Goal: Transaction & Acquisition: Purchase product/service

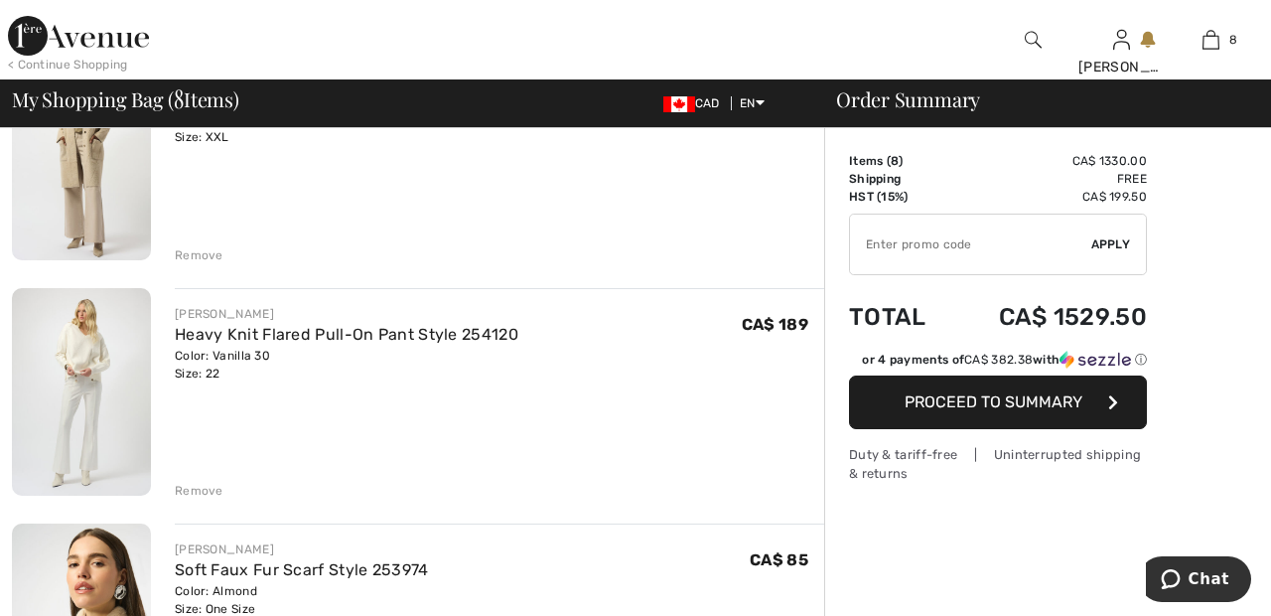
scroll to position [245, 0]
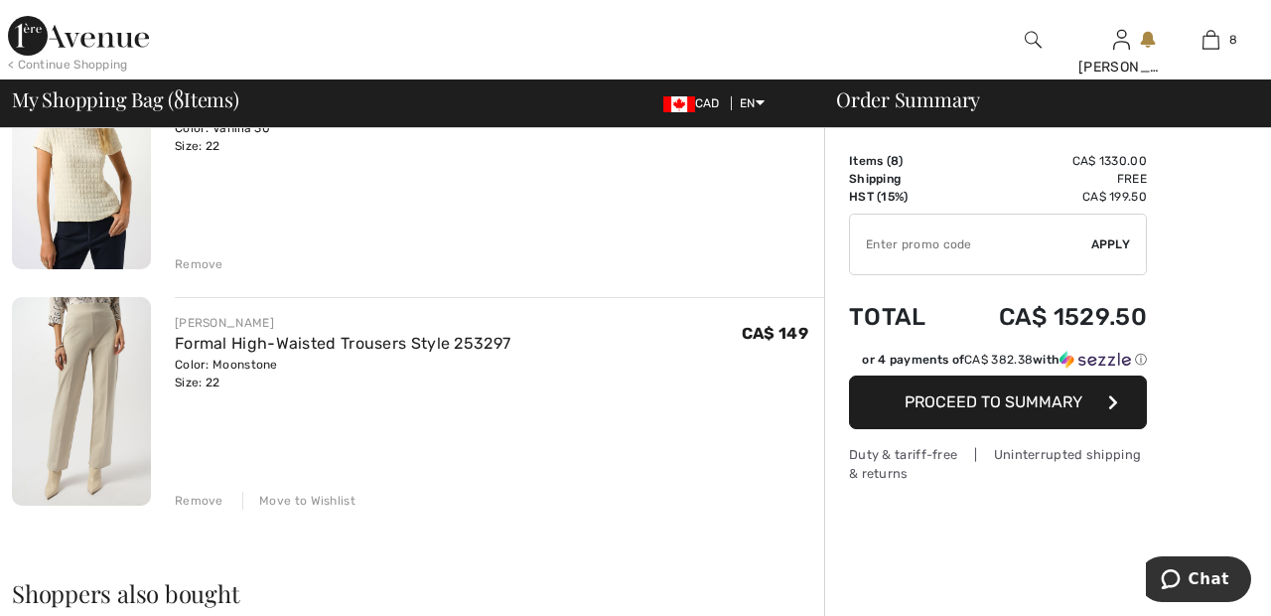
scroll to position [1664, 0]
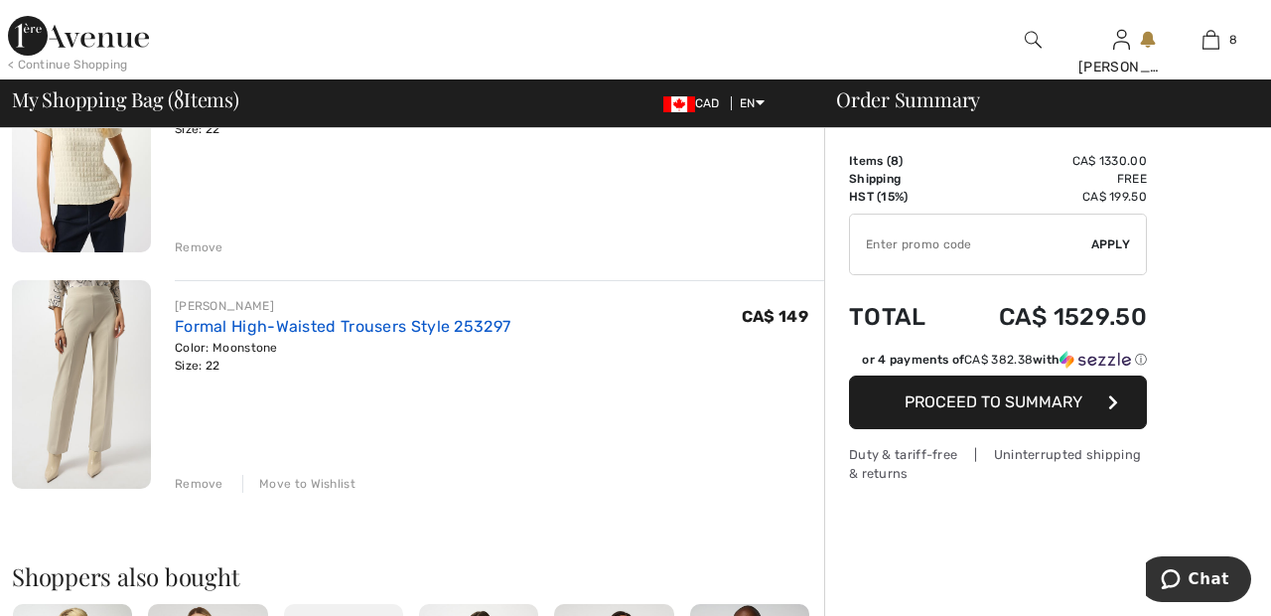
click at [476, 324] on link "Formal High-Waisted Trousers Style 253297" at bounding box center [343, 326] width 336 height 19
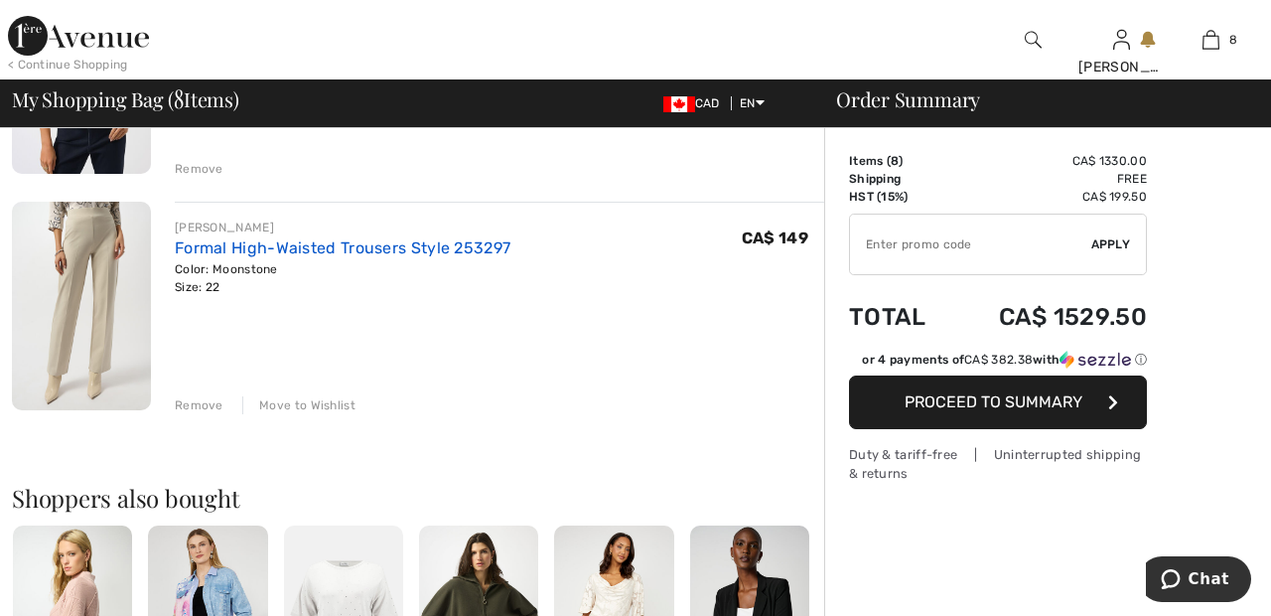
scroll to position [1759, 0]
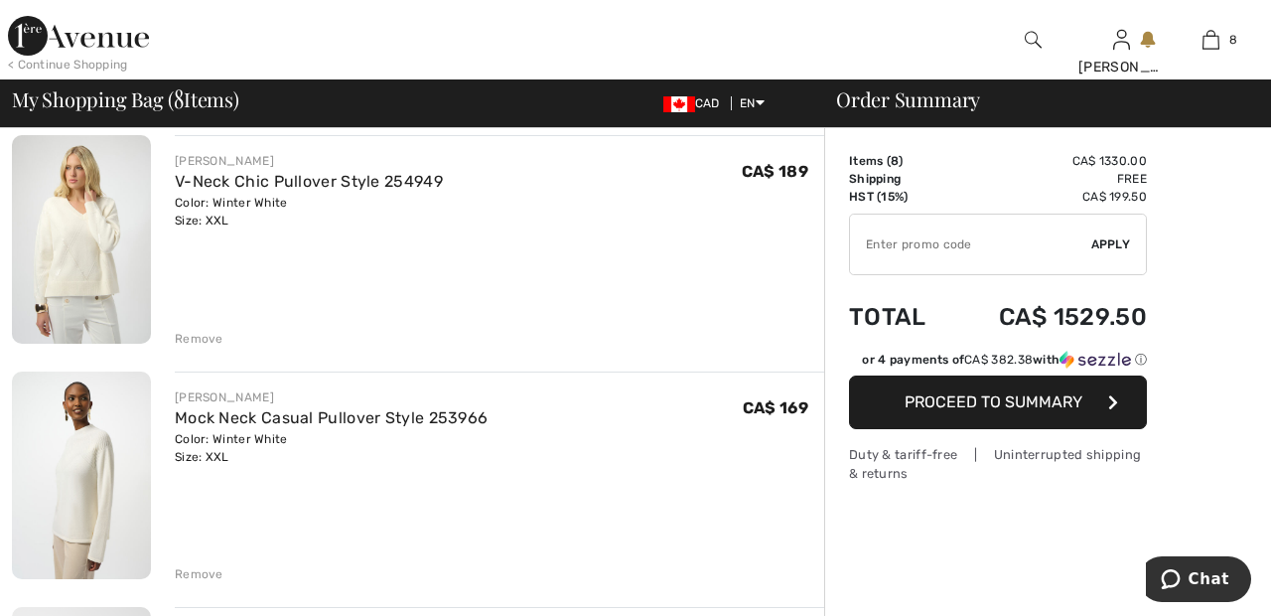
scroll to position [871, 0]
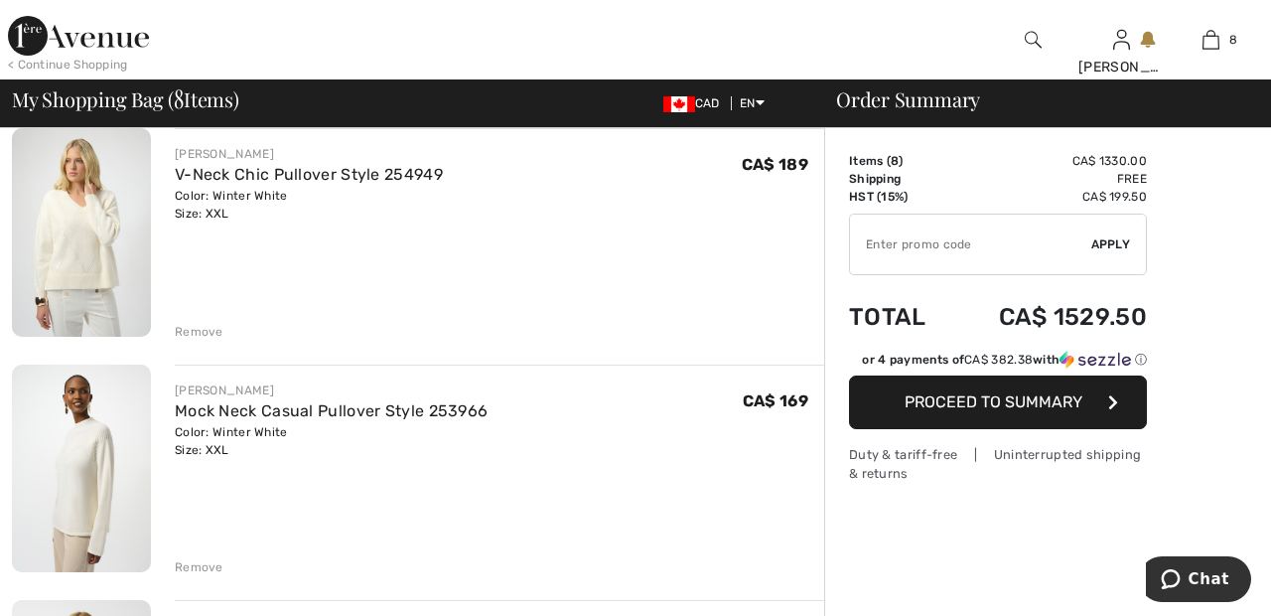
click at [204, 325] on div "Remove" at bounding box center [199, 332] width 49 height 18
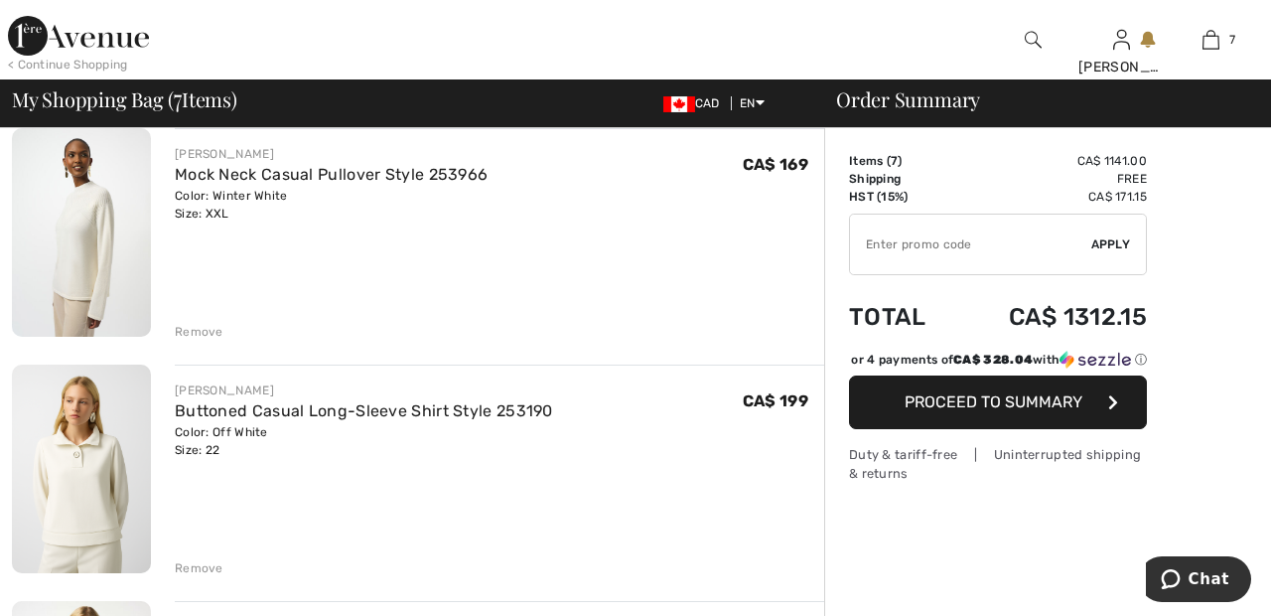
click at [211, 334] on div "Remove" at bounding box center [199, 332] width 49 height 18
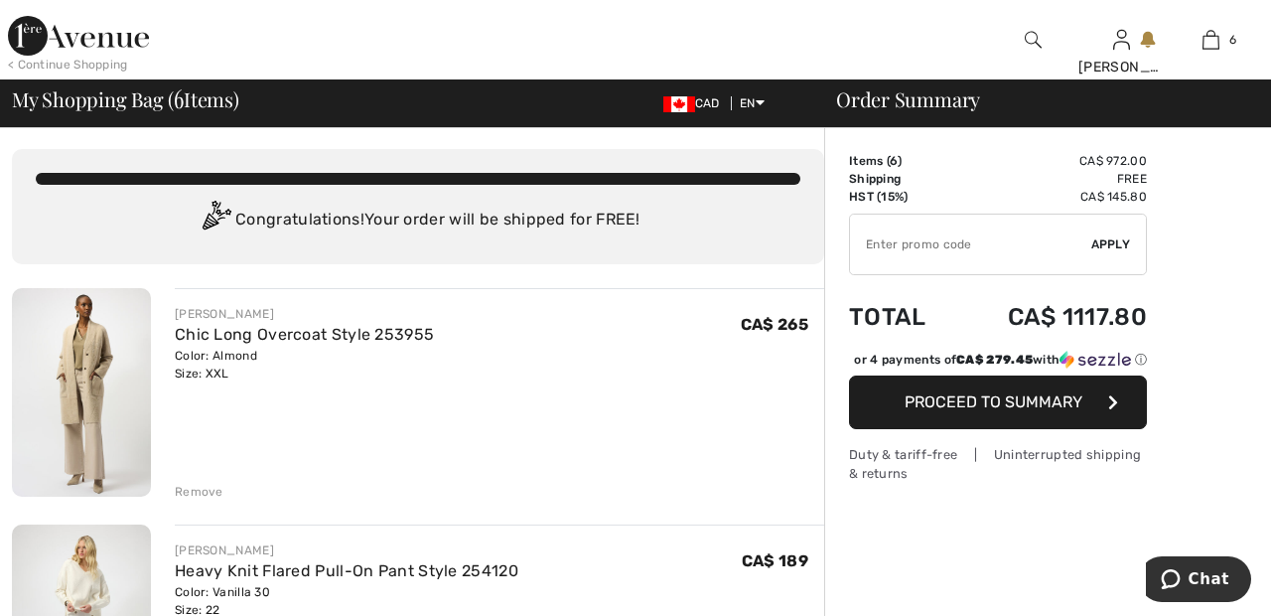
scroll to position [0, 0]
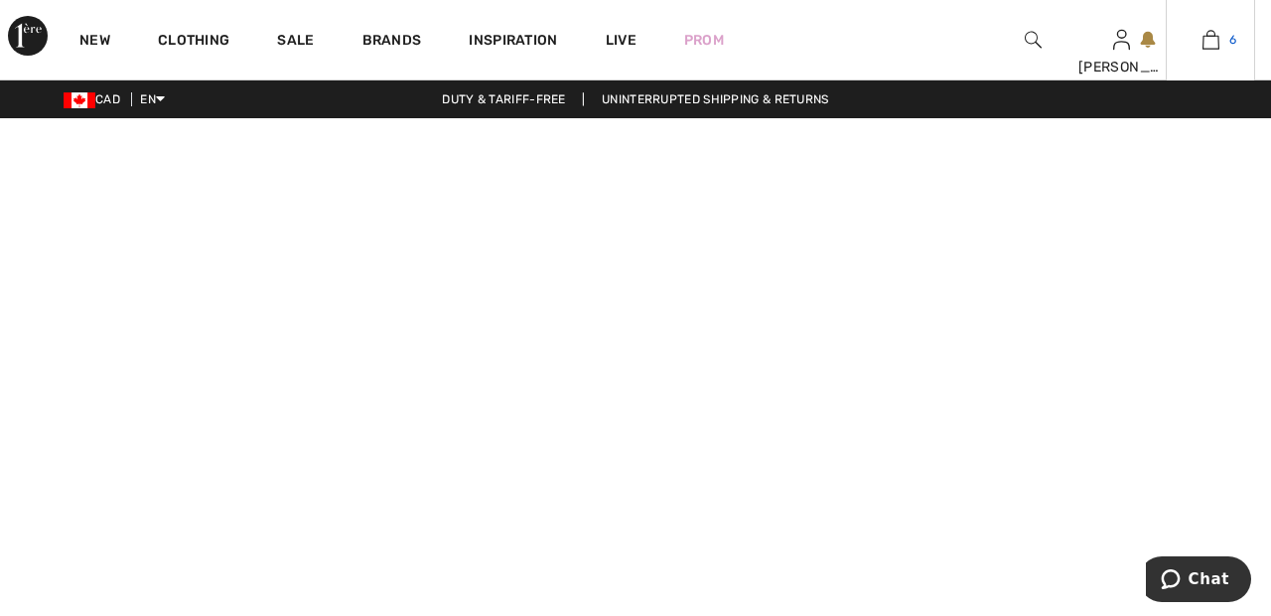
click at [1233, 40] on span "6" at bounding box center [1233, 40] width 7 height 18
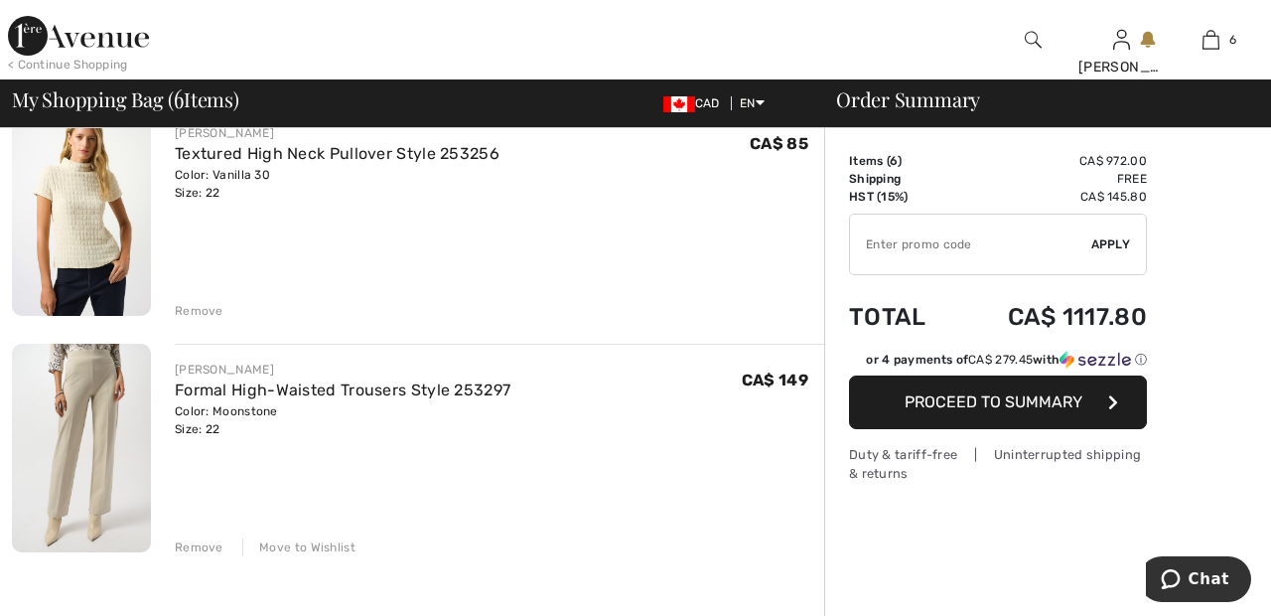
scroll to position [1131, 0]
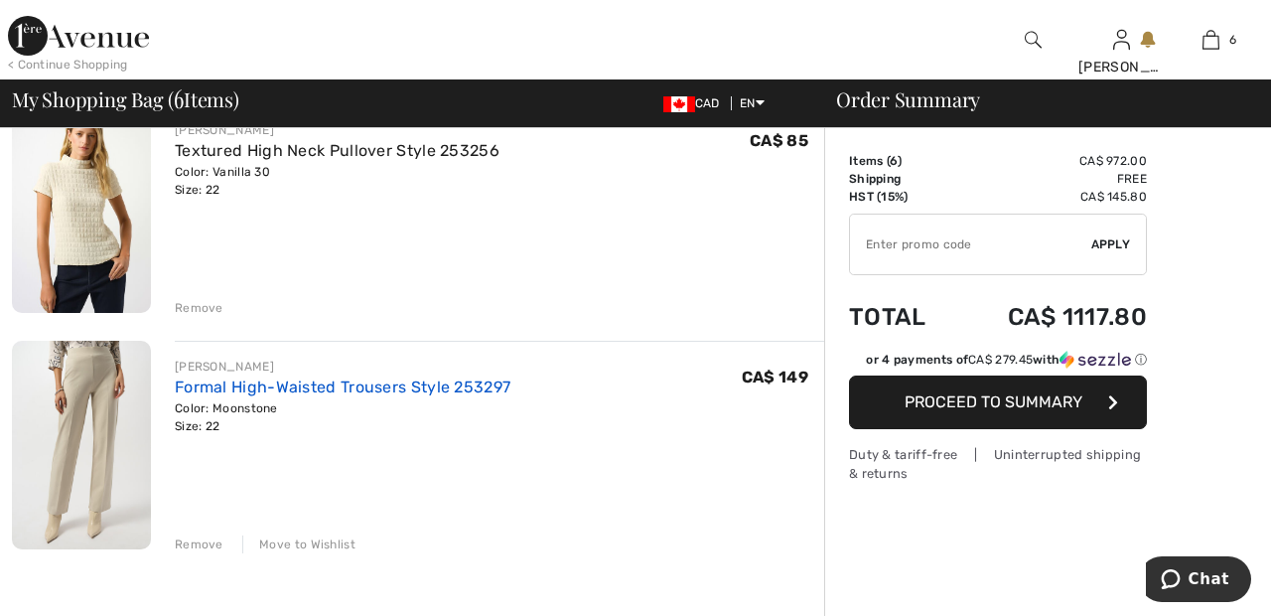
click at [266, 385] on link "Formal High-Waisted Trousers Style 253297" at bounding box center [343, 386] width 336 height 19
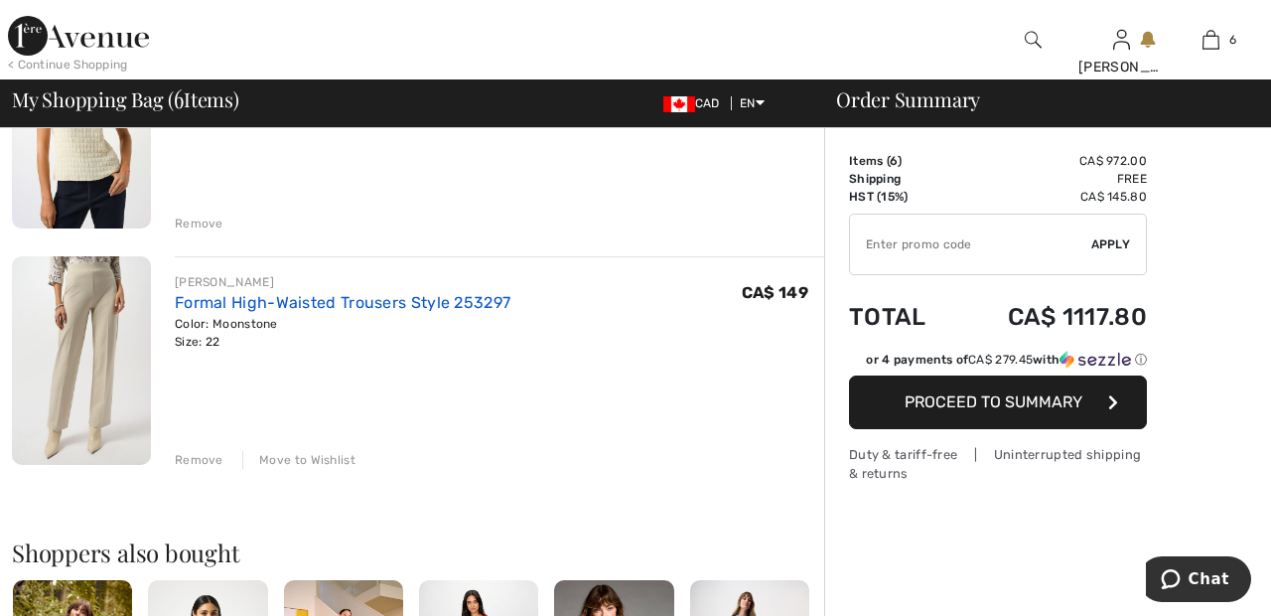
scroll to position [1227, 0]
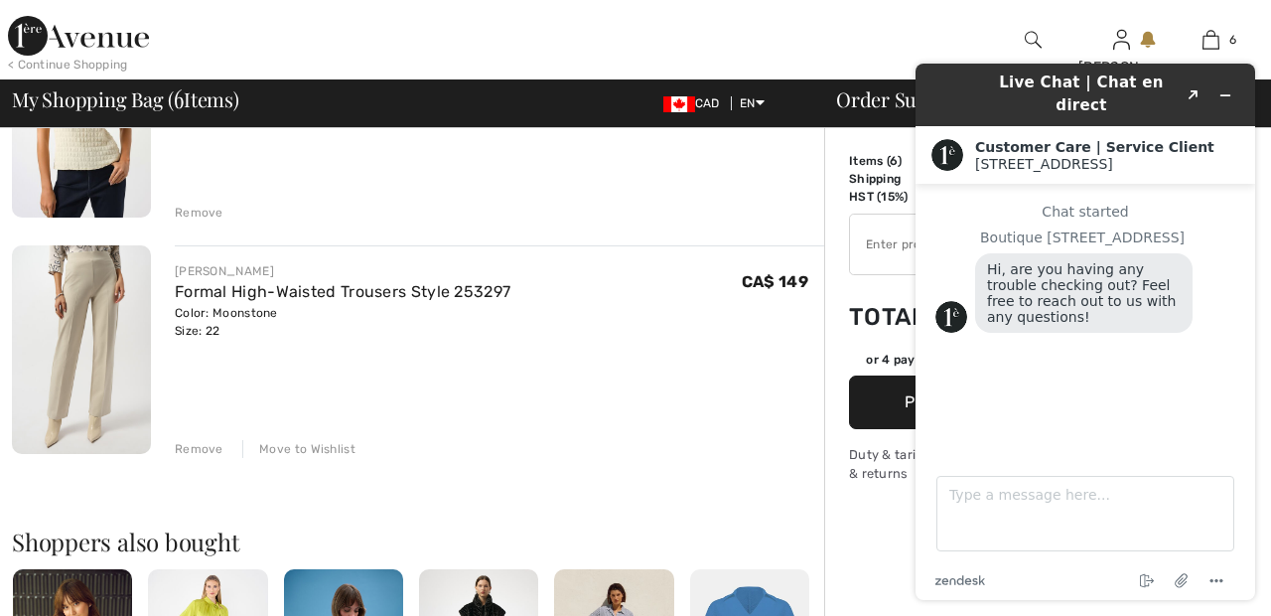
click at [912, 52] on div "Live Chat | Chat en direct Created with Sketch. Customer Care | Service Client …" at bounding box center [1085, 332] width 371 height 568
click at [1236, 94] on button "Minimize widget" at bounding box center [1226, 95] width 32 height 28
